Goal: Find specific page/section: Find specific page/section

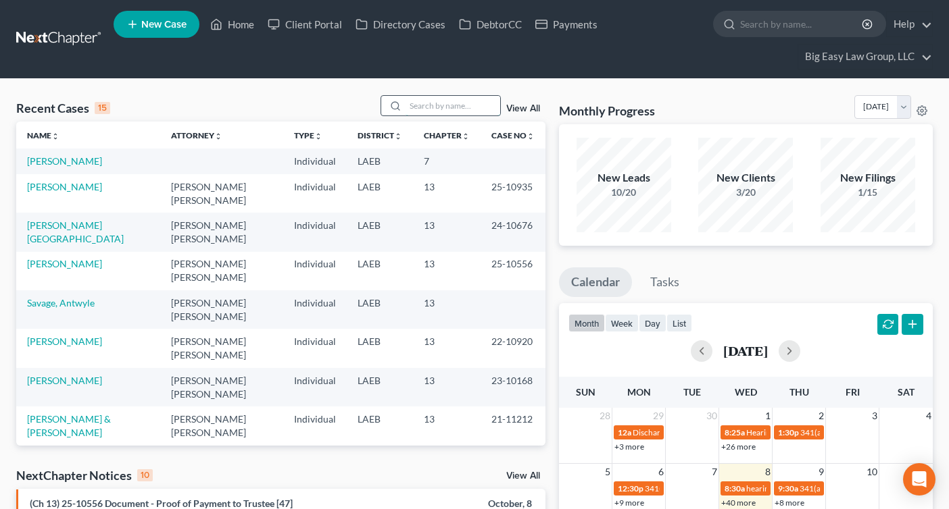
click at [428, 104] on input "search" at bounding box center [452, 106] width 95 height 20
type input "severin"
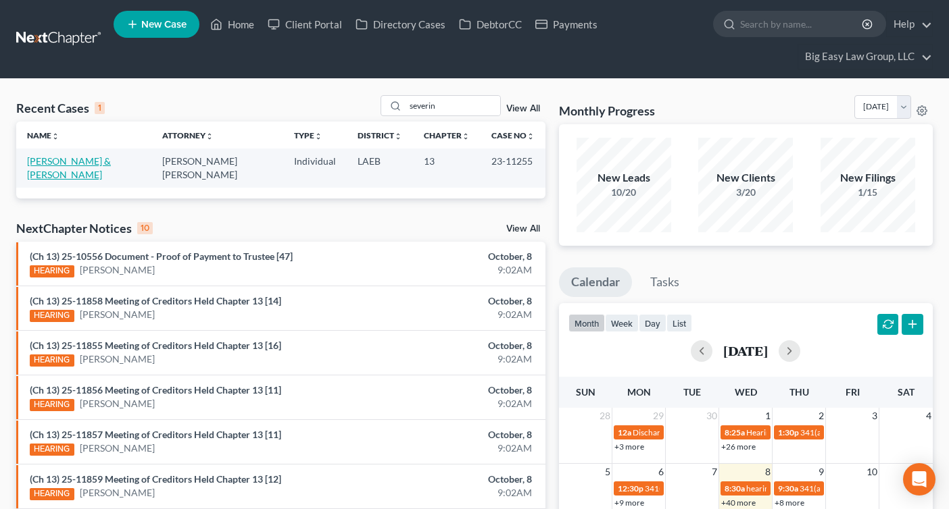
click at [110, 161] on link "[PERSON_NAME] & [PERSON_NAME]" at bounding box center [69, 167] width 84 height 25
select select "1"
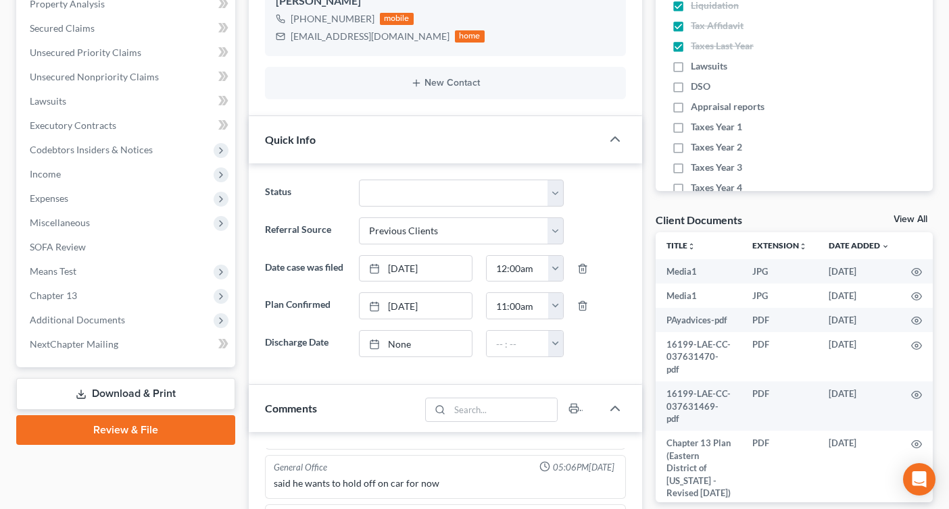
scroll to position [323, 0]
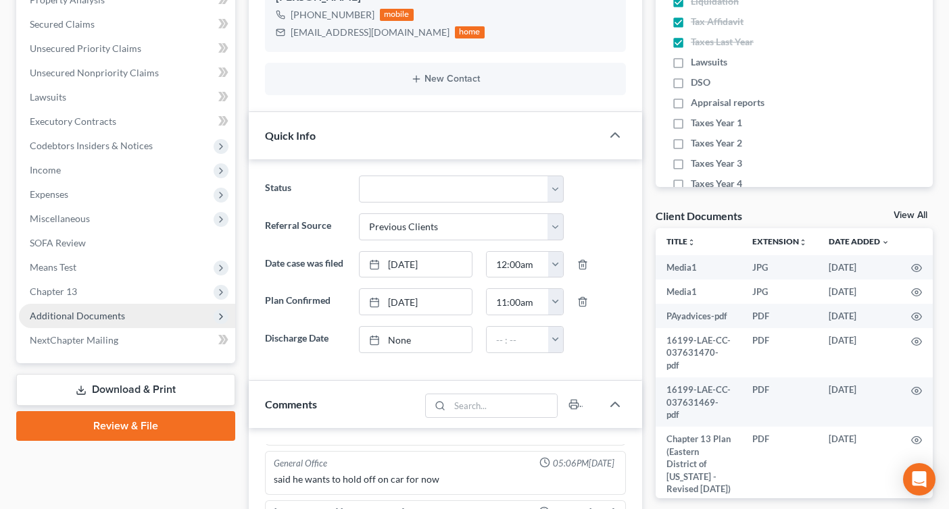
click at [93, 316] on span "Additional Documents" at bounding box center [77, 315] width 95 height 11
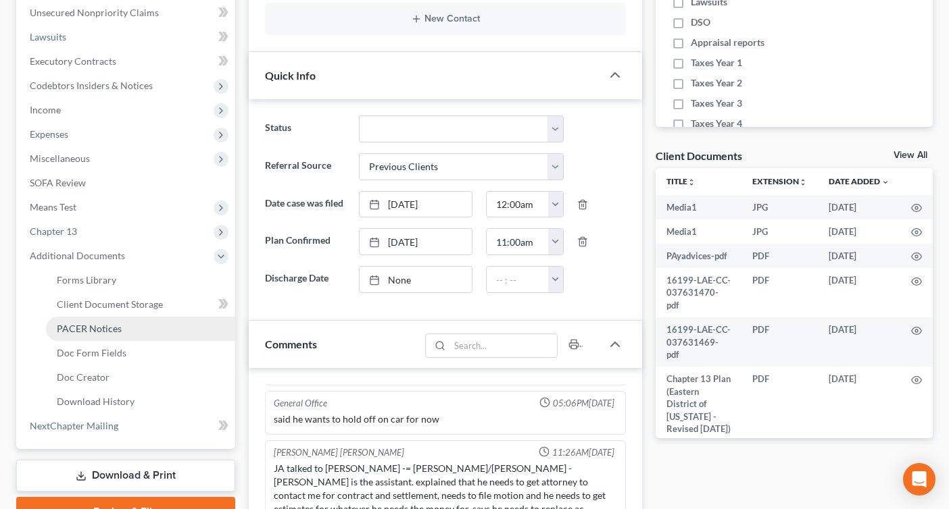
click at [98, 330] on span "PACER Notices" at bounding box center [89, 328] width 65 height 11
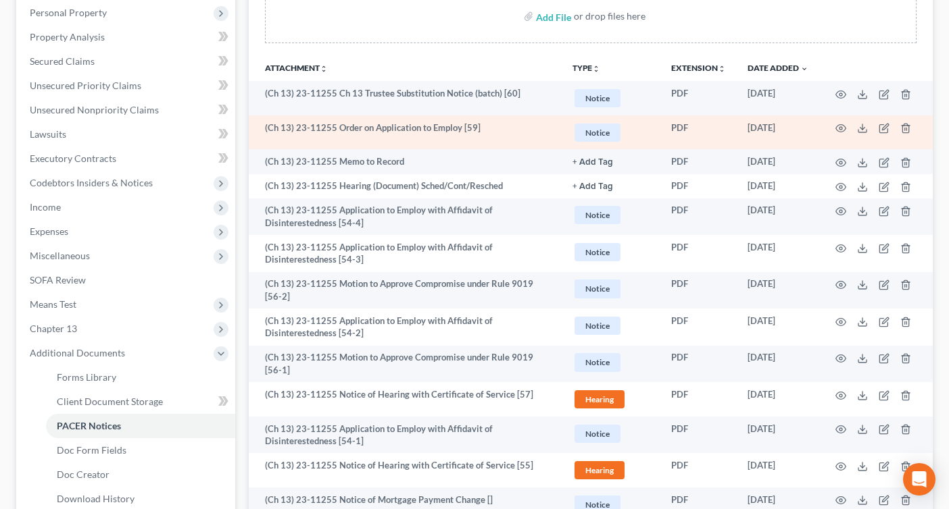
scroll to position [295, 0]
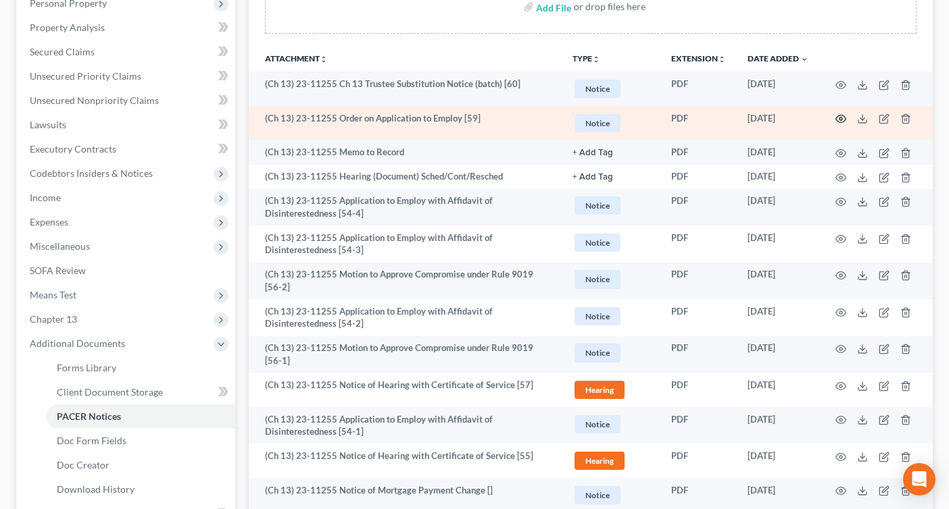
click at [842, 120] on icon "button" at bounding box center [840, 119] width 11 height 11
